Goal: Task Accomplishment & Management: Use online tool/utility

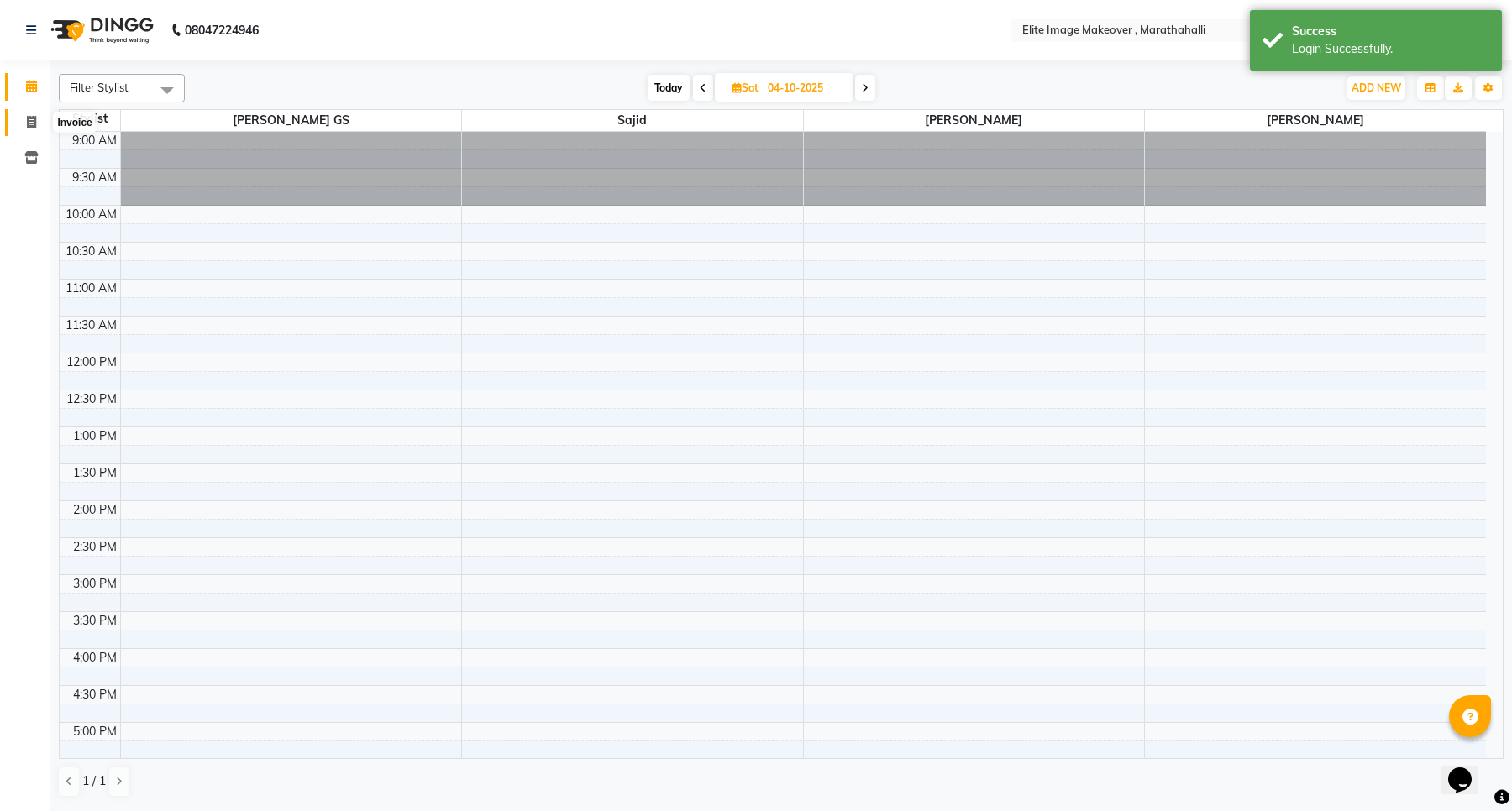
click at [32, 115] on span at bounding box center [31, 123] width 30 height 19
click at [34, 114] on span at bounding box center [31, 123] width 30 height 19
select select "8005"
select select "service"
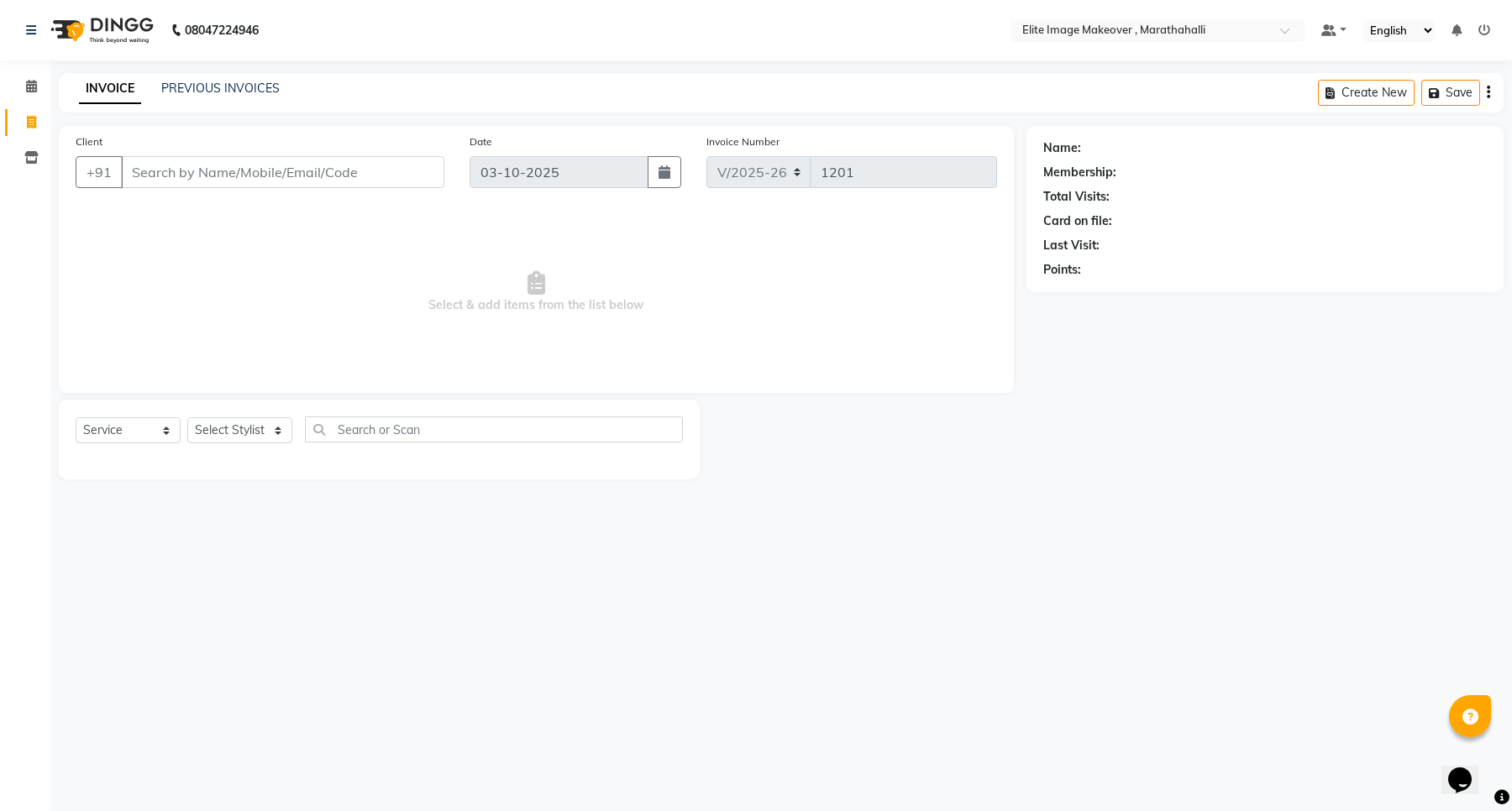
click at [157, 168] on input "Client" at bounding box center [282, 172] width 323 height 32
click at [160, 161] on input "Client" at bounding box center [282, 172] width 323 height 32
click at [160, 164] on input "Client" at bounding box center [282, 172] width 323 height 32
click at [154, 178] on input "Client" at bounding box center [282, 172] width 323 height 32
click at [151, 179] on input "Client" at bounding box center [282, 172] width 323 height 32
